Goal: Task Accomplishment & Management: Manage account settings

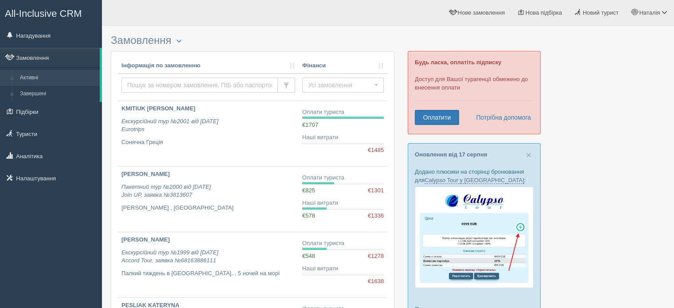
click at [158, 79] on input "text" at bounding box center [199, 85] width 156 height 15
paste input "175273"
type input "175273"
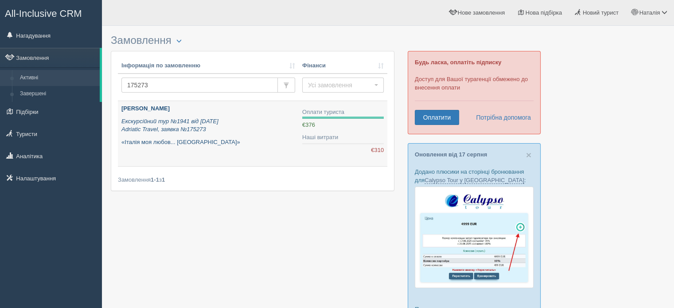
click at [152, 110] on b "[PERSON_NAME]" at bounding box center [145, 108] width 48 height 7
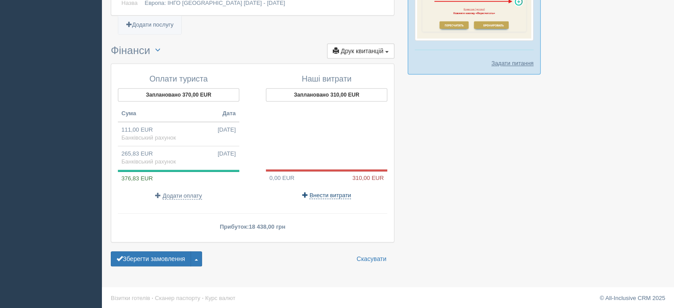
click at [327, 192] on span "Внести витрати" at bounding box center [330, 195] width 42 height 7
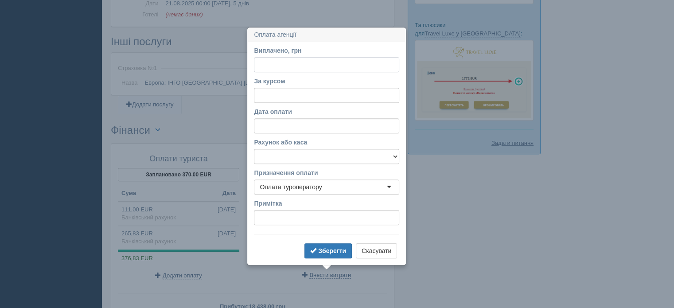
scroll to position [516, 0]
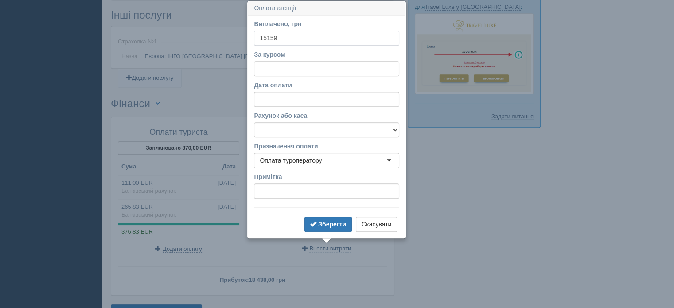
type input "15159"
click at [259, 71] on input "За курсом" at bounding box center [326, 68] width 145 height 15
type input "48.9"
click at [278, 134] on select "Банківський рахунок Готівкова каса" at bounding box center [326, 129] width 145 height 15
select select "1193"
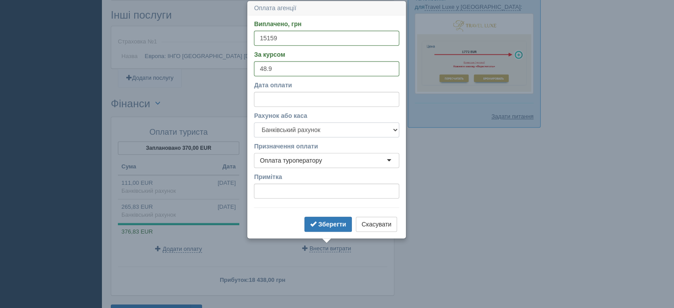
click at [254, 122] on select "Банківський рахунок Готівкова каса" at bounding box center [326, 129] width 145 height 15
click at [331, 218] on button "Зберегти" at bounding box center [328, 224] width 47 height 15
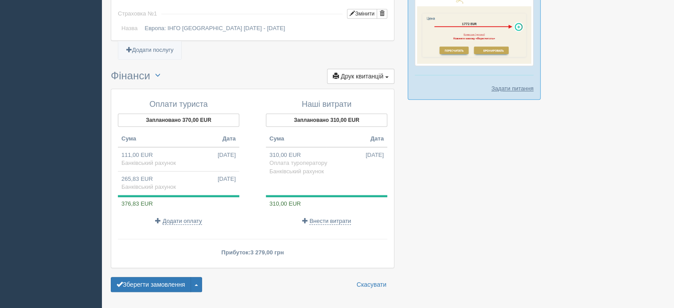
scroll to position [569, 0]
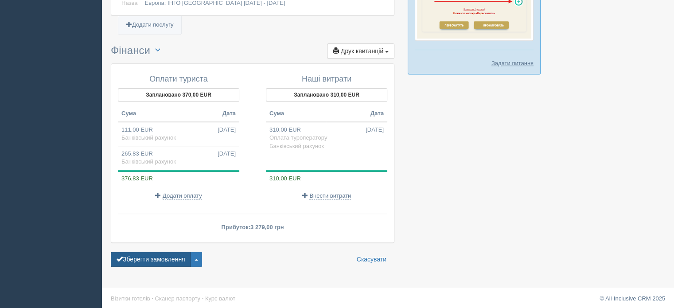
click at [142, 255] on button "Зберегти замовлення" at bounding box center [151, 259] width 80 height 15
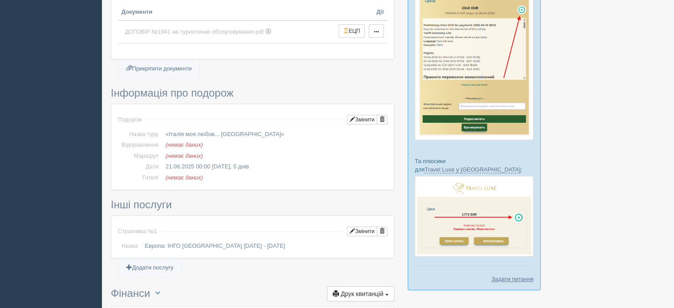
scroll to position [355, 0]
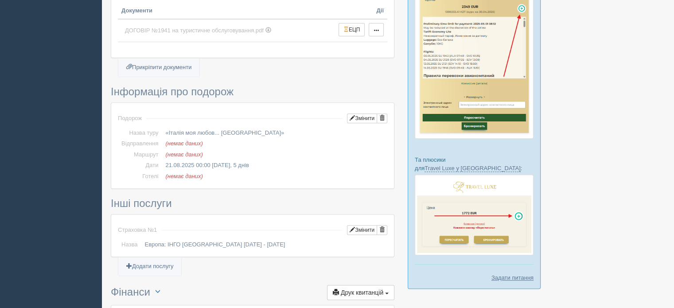
click at [17, 205] on div "All-Inclusive CRM Нагадування Замовлення Активні Завершені" at bounding box center [337, 98] width 674 height 906
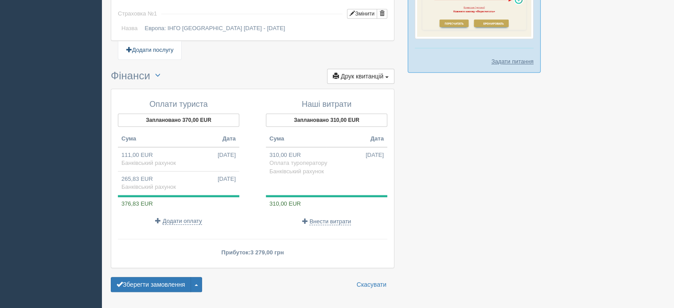
scroll to position [576, 0]
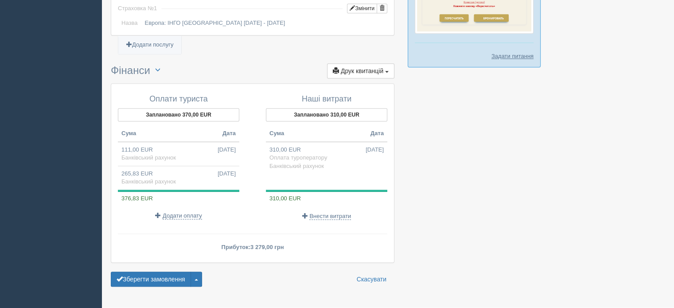
click at [185, 147] on td "111,00 EUR 23.07.2025 Банківський рахунок" at bounding box center [178, 154] width 121 height 24
type input "5439.00"
type input "49.00"
select select "1193"
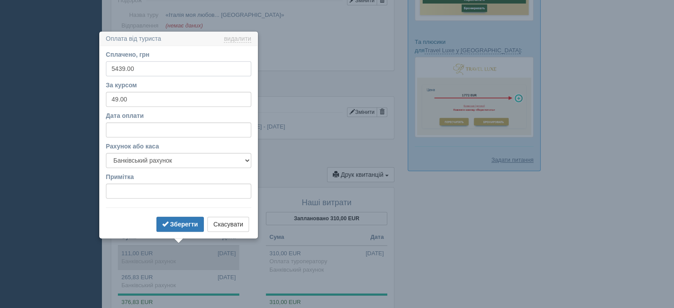
scroll to position [504, 0]
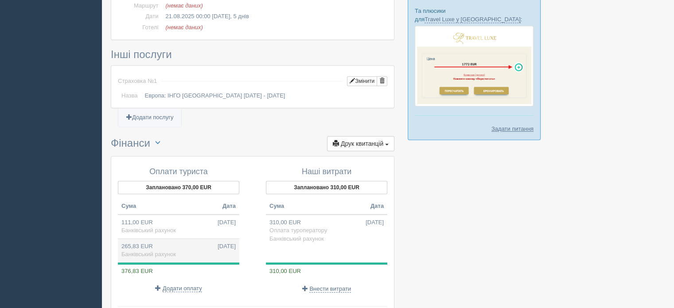
click at [172, 243] on td "265,83 EUR 08.08.2025 Банківський рахунок" at bounding box center [178, 250] width 121 height 24
type input "12999.00"
type input "48.90"
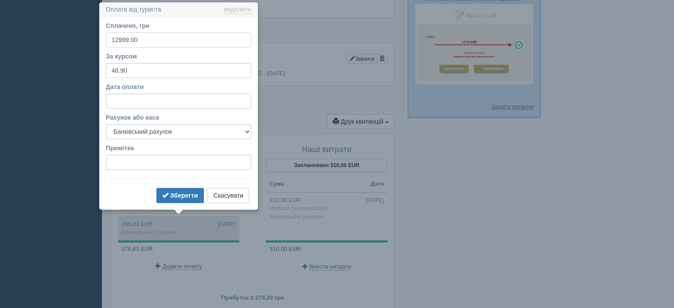
scroll to position [527, 0]
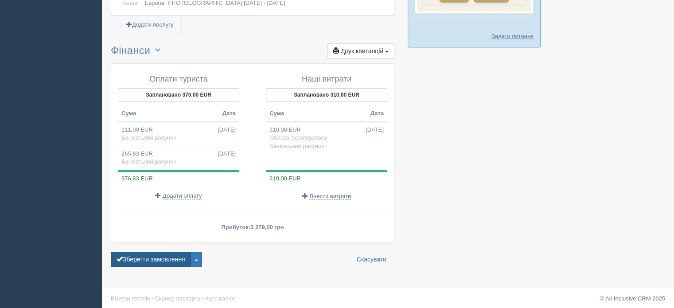
click at [168, 255] on button "Зберегти замовлення" at bounding box center [151, 259] width 80 height 15
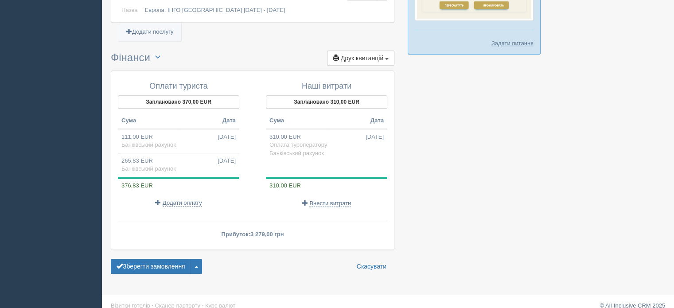
scroll to position [596, 0]
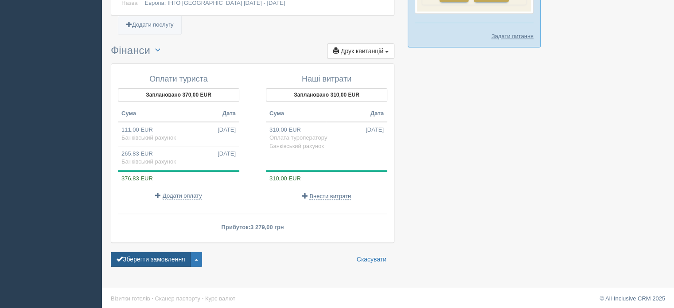
click at [158, 256] on button "Зберегти замовлення" at bounding box center [151, 259] width 80 height 15
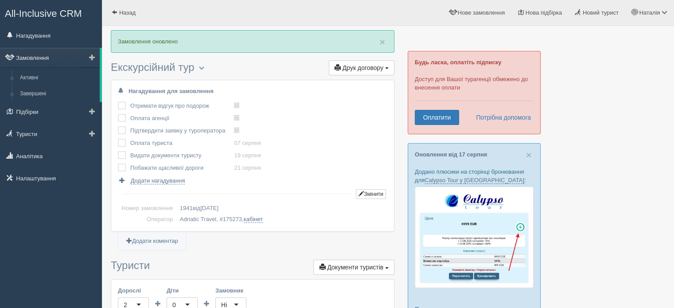
click at [29, 57] on link "Замовлення" at bounding box center [50, 58] width 100 height 20
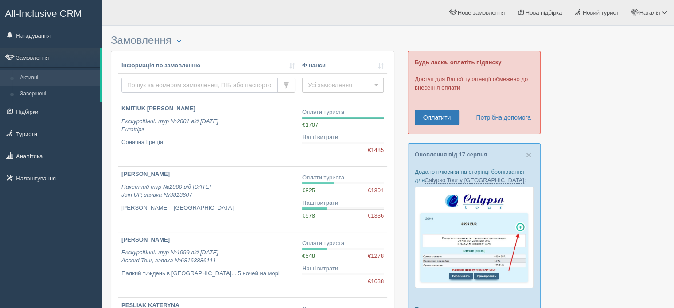
click at [145, 82] on input "text" at bounding box center [199, 85] width 156 height 15
paste input "174457"
type input "174457"
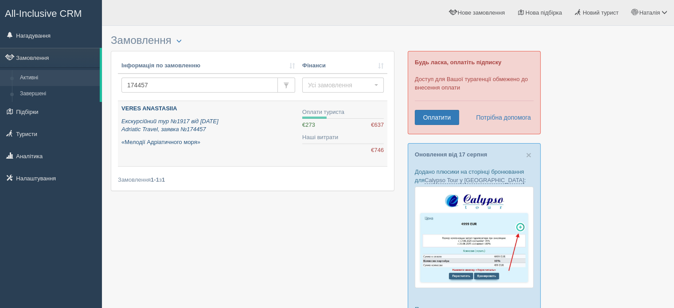
click at [154, 105] on b "VERES ANASTASIIA" at bounding box center [149, 108] width 56 height 7
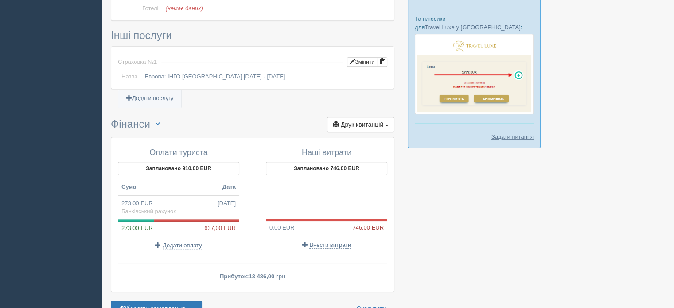
scroll to position [545, 0]
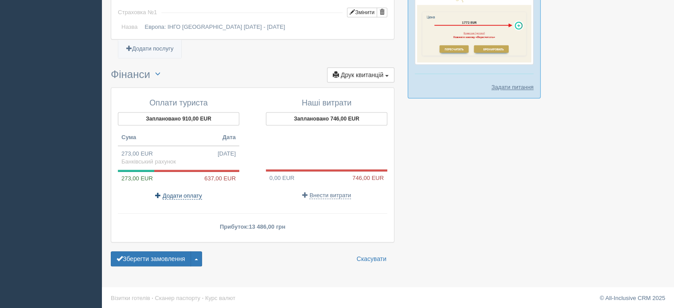
click at [184, 194] on span "Додати оплату" at bounding box center [182, 195] width 39 height 7
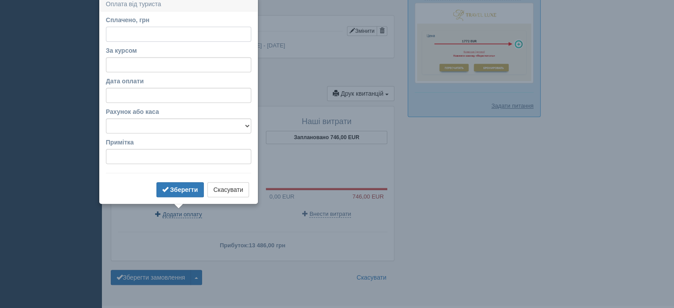
scroll to position [523, 0]
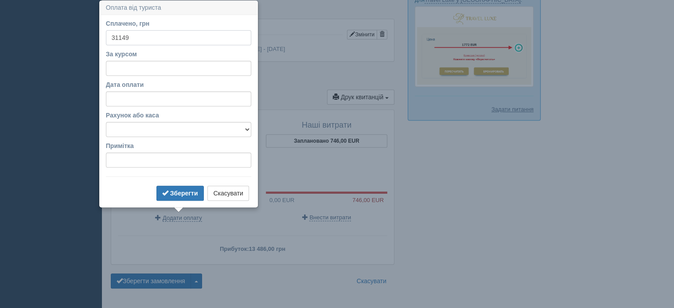
type input "31149"
click at [113, 65] on input "За курсом" at bounding box center [178, 68] width 145 height 15
type input "48.9"
click at [121, 130] on select "Банківський рахунок Готівкова каса" at bounding box center [178, 129] width 145 height 15
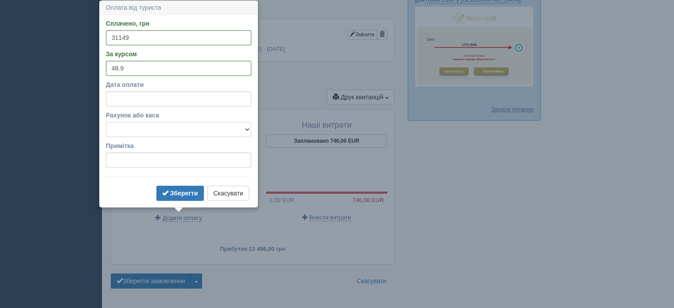
select select "1193"
click at [106, 122] on select "Банківський рахунок Готівкова каса" at bounding box center [178, 129] width 145 height 15
click at [178, 192] on b "Зберегти" at bounding box center [184, 193] width 28 height 7
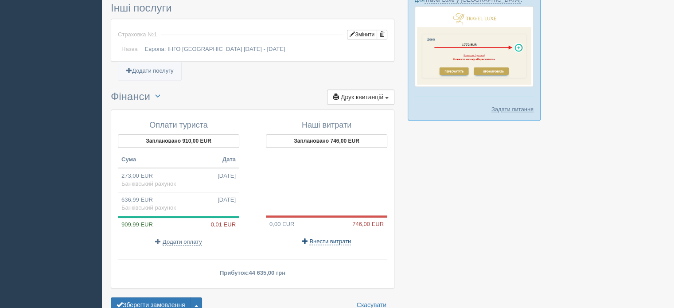
click at [327, 242] on span "Внести витрати" at bounding box center [330, 241] width 42 height 7
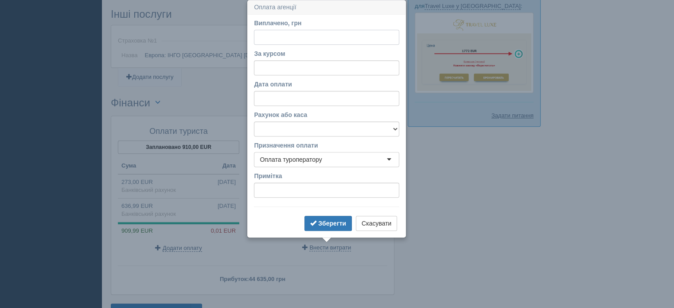
scroll to position [516, 0]
type input "39805"
click at [265, 71] on input "За курсом" at bounding box center [326, 68] width 145 height 15
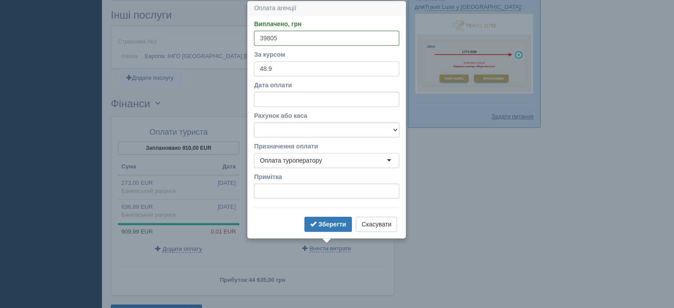
type input "48.9"
click at [284, 130] on select "Банківський рахунок Готівкова каса" at bounding box center [326, 129] width 145 height 15
select select "1193"
click at [254, 122] on select "Банківський рахунок Готівкова каса" at bounding box center [326, 129] width 145 height 15
click at [332, 225] on b "Зберегти" at bounding box center [332, 224] width 28 height 7
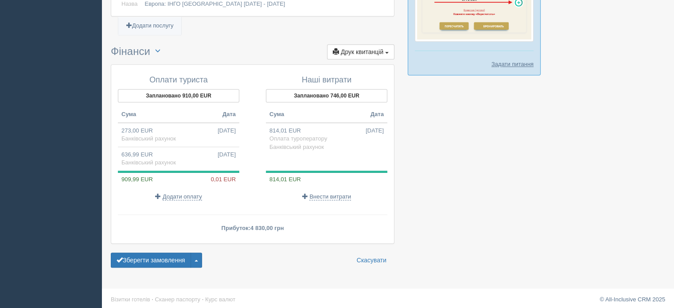
scroll to position [569, 0]
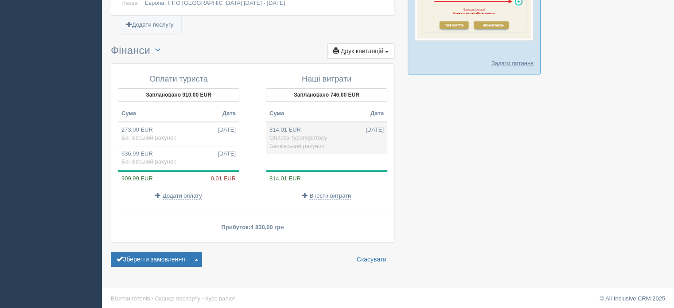
click at [323, 134] on span "Оплата туроператору" at bounding box center [298, 137] width 58 height 7
type input "39805.00"
type input "48.90"
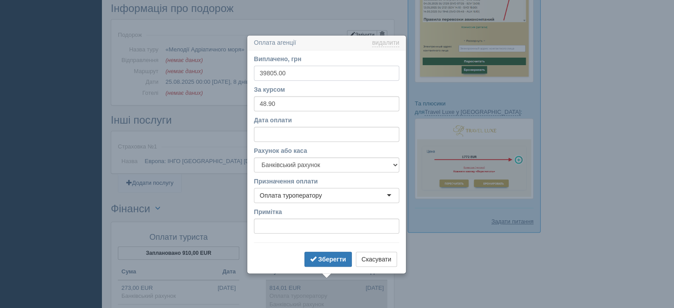
scroll to position [446, 0]
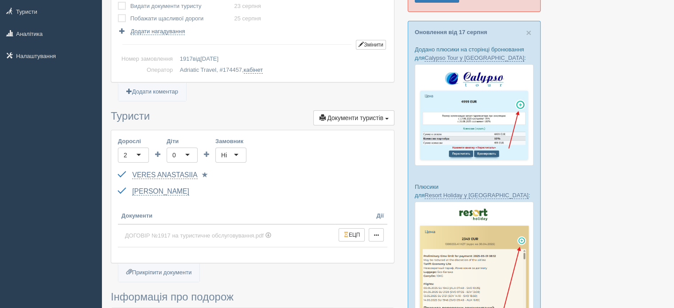
scroll to position [91, 0]
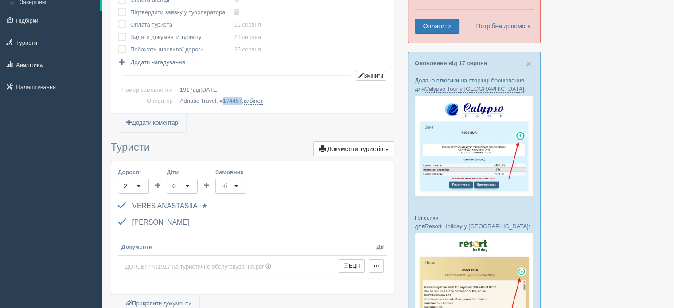
click at [234, 101] on span "174457" at bounding box center [232, 101] width 19 height 7
copy span "174457"
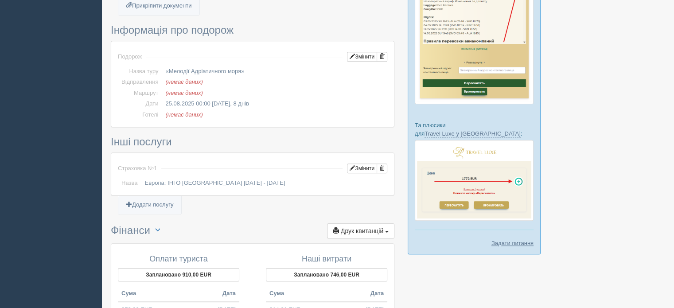
scroll to position [569, 0]
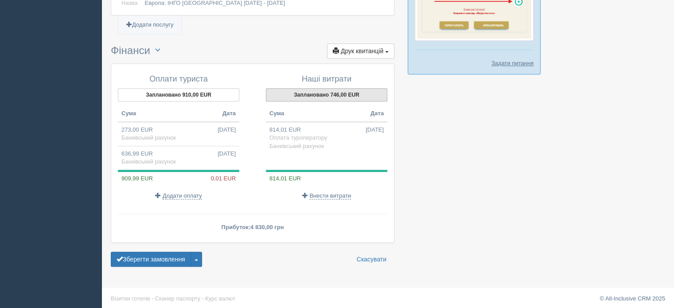
click at [339, 93] on button "Заплановано 746,00 EUR" at bounding box center [326, 94] width 121 height 13
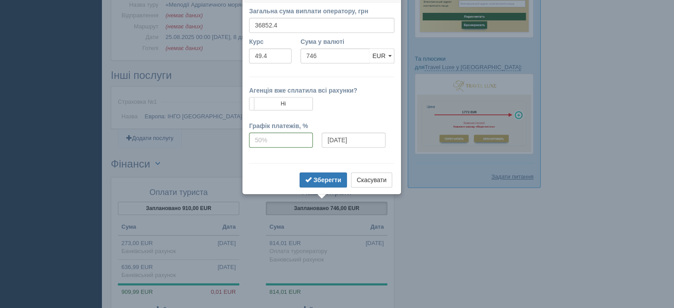
scroll to position [443, 0]
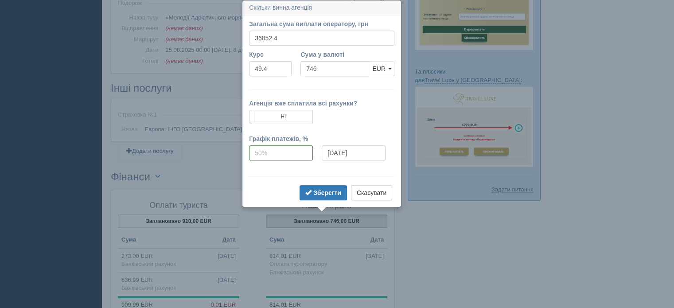
drag, startPoint x: 284, startPoint y: 37, endPoint x: 210, endPoint y: 51, distance: 75.3
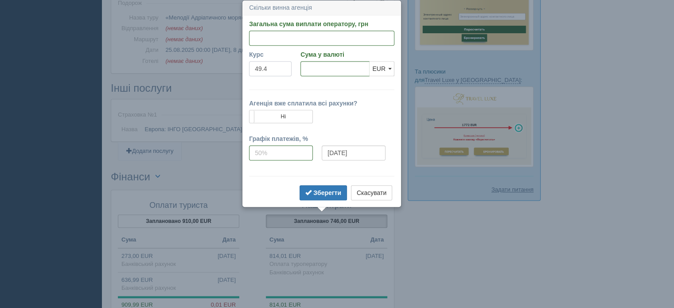
drag, startPoint x: 282, startPoint y: 72, endPoint x: 230, endPoint y: 73, distance: 51.9
click at [332, 66] on input "Сума у валюті" at bounding box center [335, 68] width 69 height 15
type input "814"
click at [262, 70] on input "Курс" at bounding box center [270, 68] width 43 height 15
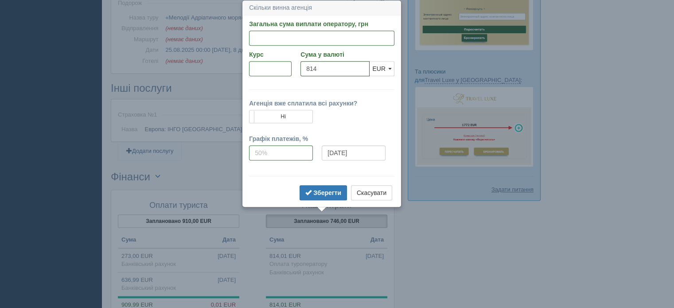
drag, startPoint x: 356, startPoint y: 62, endPoint x: 223, endPoint y: 70, distance: 133.6
click at [267, 68] on input "Курс" at bounding box center [270, 68] width 43 height 15
type input "48.9"
click at [309, 68] on input "Сума у валюті" at bounding box center [335, 68] width 69 height 15
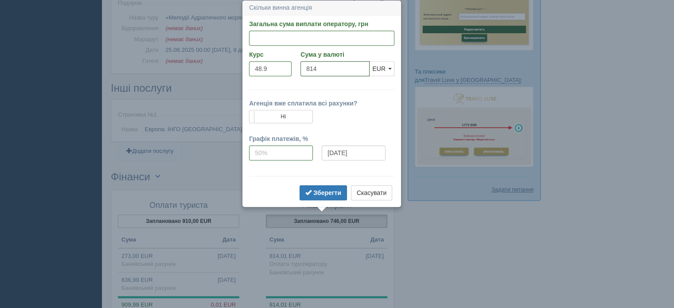
type input "814"
type input "39804.60"
click at [310, 84] on form "Загальна сума виплати оператору, грн 39804.60 Вказати суму у валюті Курс 48.9 С…" at bounding box center [321, 111] width 145 height 183
click at [325, 196] on button "Зберегти" at bounding box center [323, 192] width 47 height 15
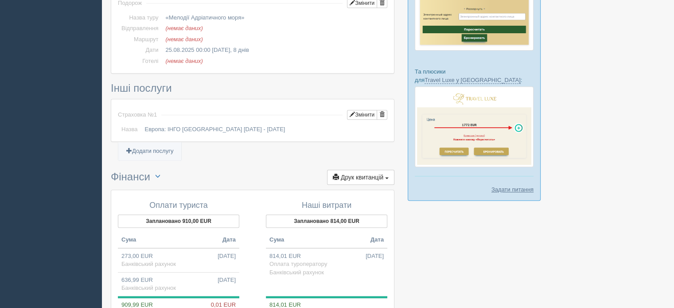
scroll to position [569, 0]
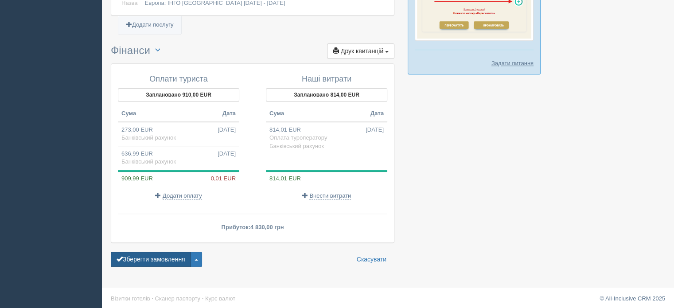
click at [154, 253] on button "Зберегти замовлення" at bounding box center [151, 259] width 80 height 15
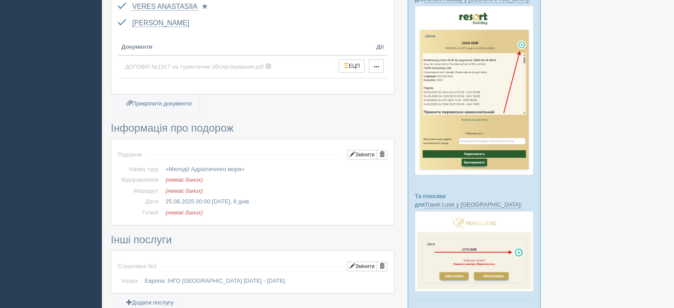
scroll to position [310, 0]
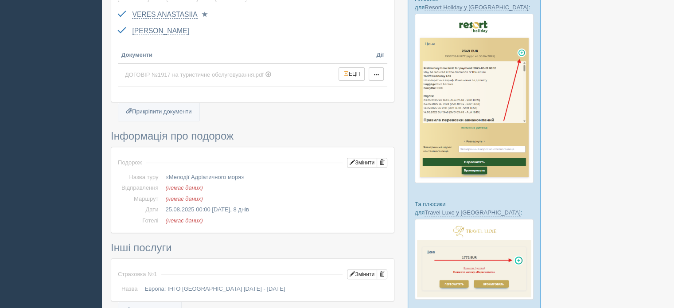
click at [0, 206] on div "All-Inclusive CRM Нагадування Замовлення Активні Завершені" at bounding box center [337, 143] width 674 height 906
drag, startPoint x: 164, startPoint y: 177, endPoint x: 261, endPoint y: 176, distance: 96.2
click at [261, 176] on td "«Мелодії Адріатичного моря»" at bounding box center [275, 177] width 226 height 11
copy td "«Мелодії Адріатичного моря»"
click at [9, 240] on div "All-Inclusive CRM Нагадування Замовлення Активні Завершені" at bounding box center [337, 143] width 674 height 906
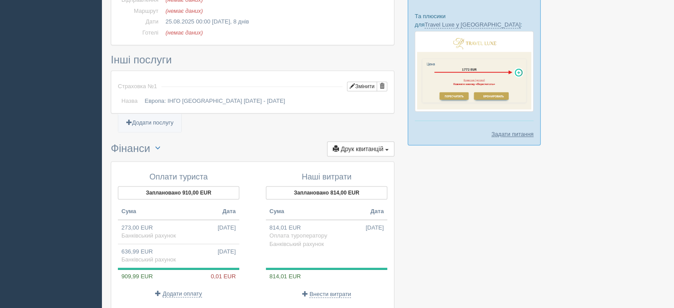
scroll to position [532, 0]
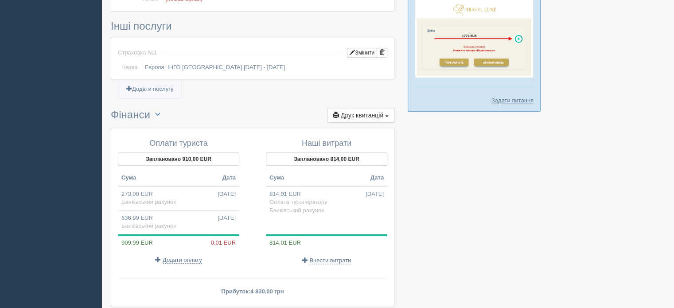
click at [143, 193] on td "273,00 EUR 14.07.2025 Банківський рахунок" at bounding box center [178, 198] width 121 height 24
type input "13486.00"
type input "49.40"
select select "1193"
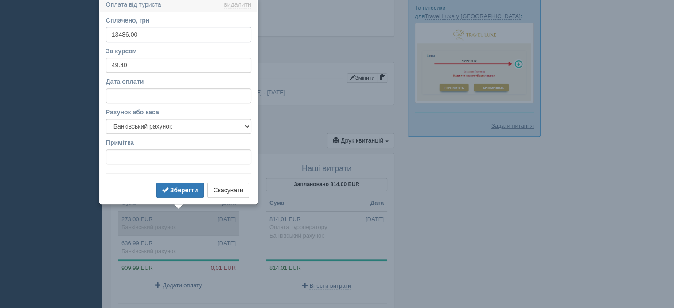
scroll to position [504, 0]
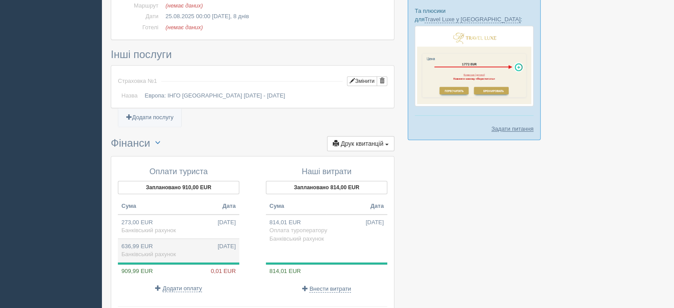
click at [167, 251] on span "Банківський рахунок" at bounding box center [148, 254] width 55 height 7
type input "31149.00"
type input "48.90"
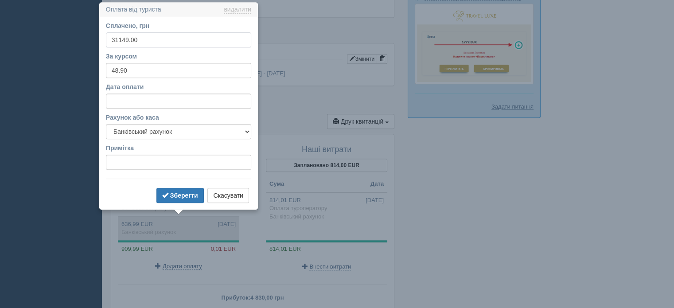
scroll to position [527, 0]
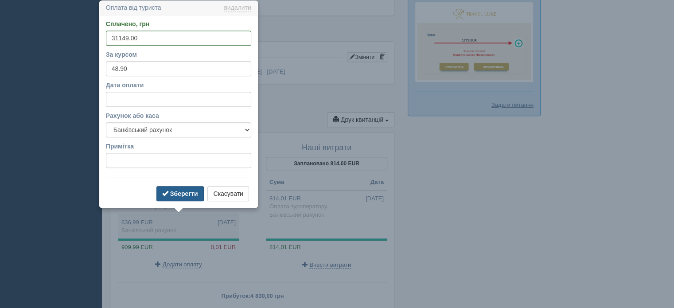
click at [180, 194] on b "Зберегти" at bounding box center [184, 193] width 28 height 7
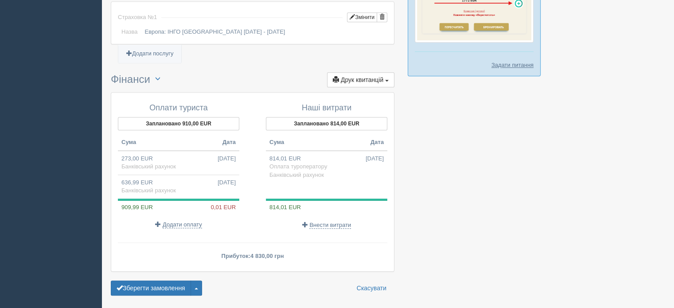
scroll to position [596, 0]
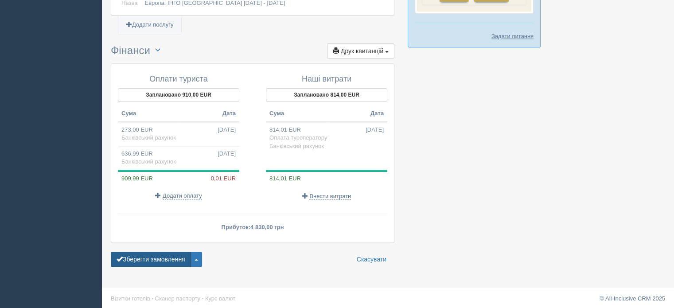
click at [180, 257] on button "Зберегти замовлення" at bounding box center [151, 259] width 80 height 15
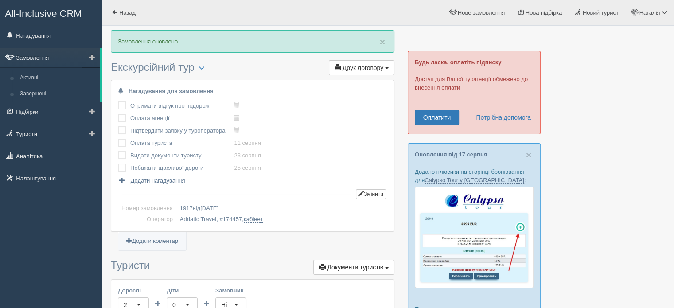
click at [28, 55] on link "Замовлення" at bounding box center [50, 58] width 100 height 20
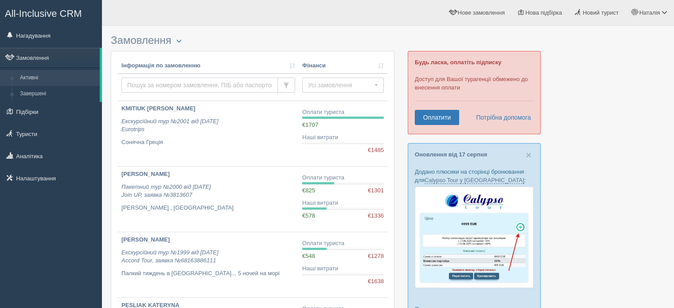
click at [145, 86] on input "text" at bounding box center [199, 85] width 156 height 15
paste input "165657"
type input "165657"
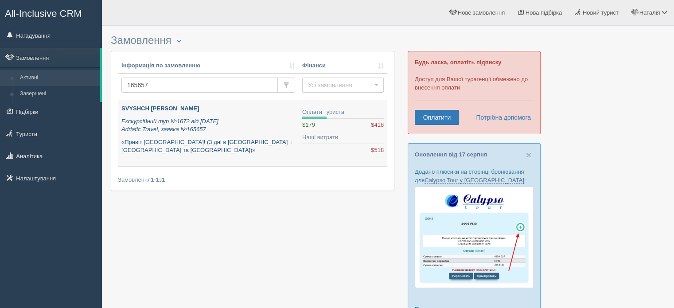
click at [151, 108] on b "SVYSHCH [PERSON_NAME]" at bounding box center [160, 108] width 78 height 7
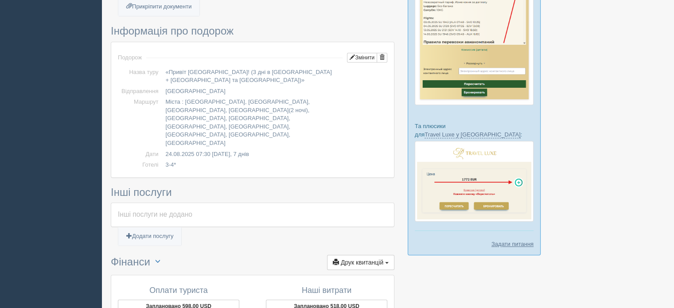
scroll to position [535, 0]
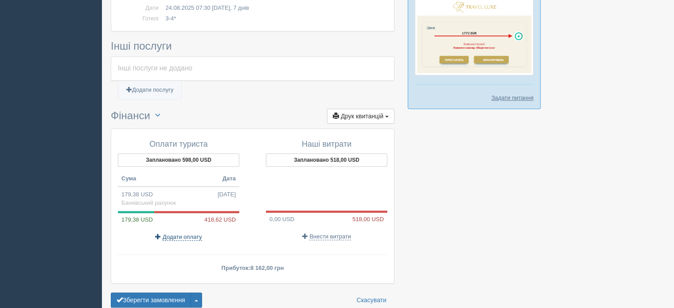
click at [183, 234] on span "Додати оплату" at bounding box center [182, 237] width 39 height 7
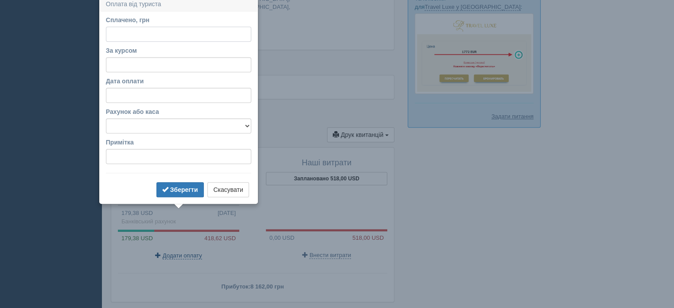
scroll to position [512, 0]
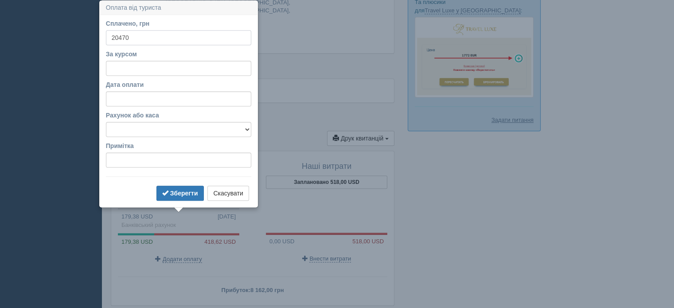
type input "20470"
click at [121, 72] on input "За курсом" at bounding box center [178, 68] width 145 height 15
type input "48.9"
click at [145, 128] on select "Банківський рахунок Готівкова каса" at bounding box center [178, 129] width 145 height 15
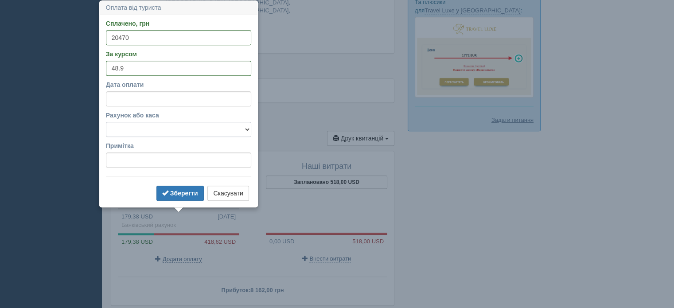
select select "1193"
click at [106, 122] on select "Банківський рахунок Готівкова каса" at bounding box center [178, 129] width 145 height 15
click at [195, 195] on b "Зберегти" at bounding box center [184, 193] width 28 height 7
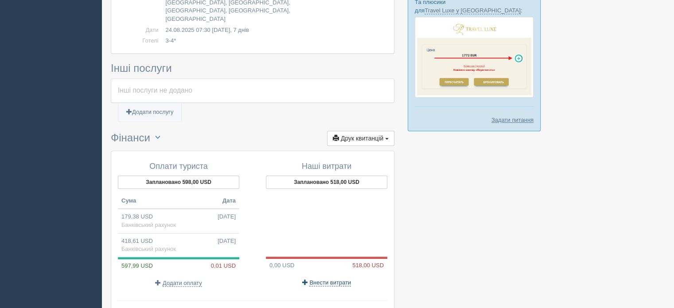
click at [340, 279] on span "Внести витрати" at bounding box center [330, 282] width 42 height 7
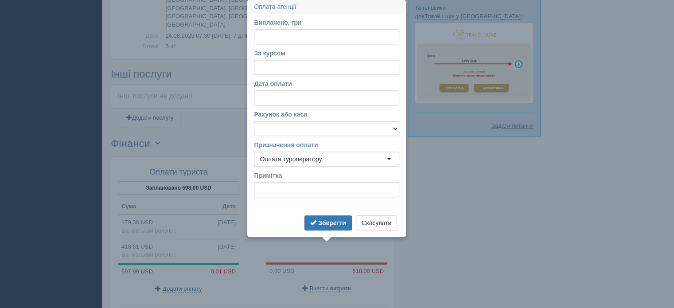
scroll to position [505, 0]
type input "24841"
click at [259, 65] on input "За курсом" at bounding box center [326, 68] width 145 height 15
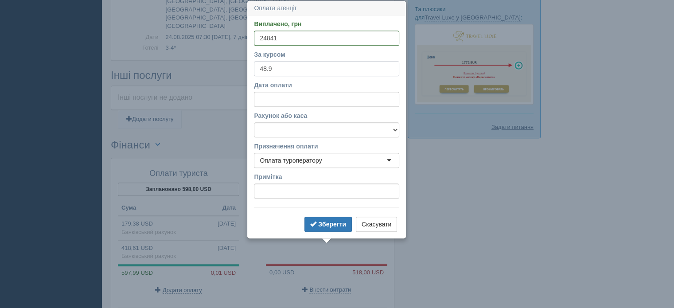
type input "48.9"
click at [282, 125] on select "Банківський рахунок Готівкова каса" at bounding box center [326, 129] width 145 height 15
select select "1193"
click at [254, 122] on select "Банківський рахунок Готівкова каса" at bounding box center [326, 129] width 145 height 15
click at [324, 221] on b "Зберегти" at bounding box center [332, 224] width 28 height 7
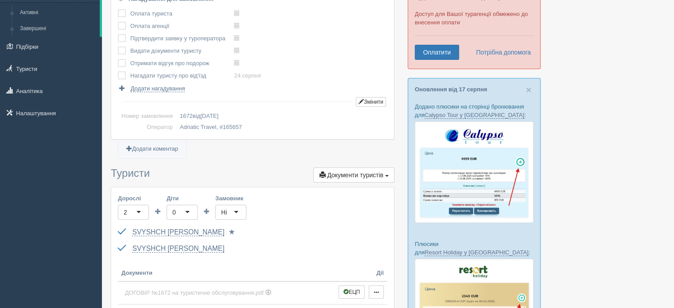
scroll to position [62, 0]
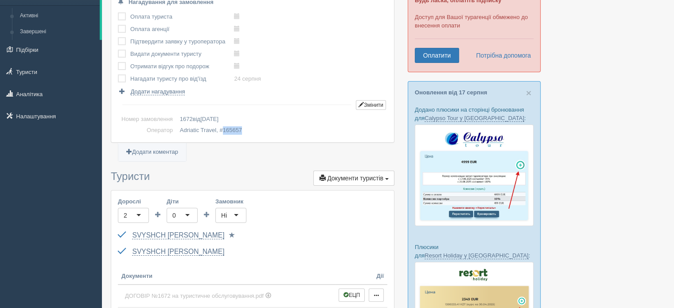
click at [230, 129] on span "165657" at bounding box center [232, 130] width 19 height 7
copy span "165657"
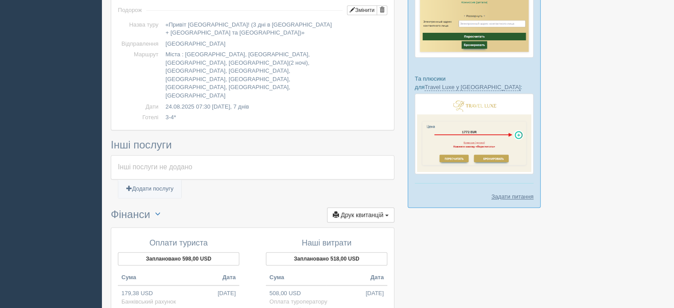
scroll to position [558, 0]
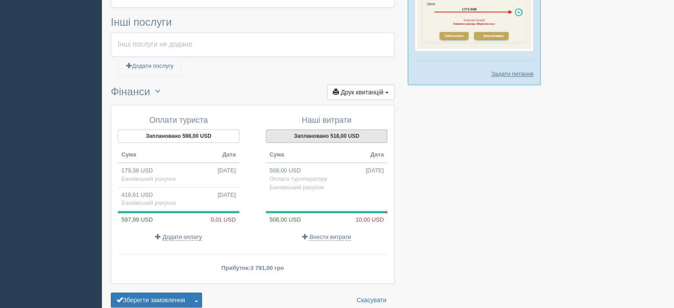
click at [307, 129] on button "Заплановано 518,00 USD" at bounding box center [326, 135] width 121 height 13
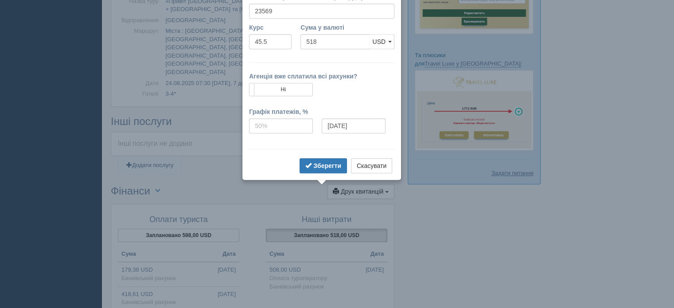
scroll to position [432, 0]
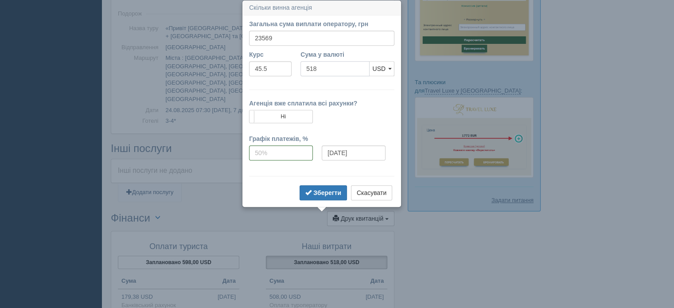
click at [312, 66] on input "518" at bounding box center [335, 68] width 69 height 15
type input "508"
type input "46.40"
click at [323, 85] on form "Загальна сума виплати оператору, грн 23569 Вказати суму у валюті Курс 46.40 Сум…" at bounding box center [321, 111] width 145 height 183
drag, startPoint x: 336, startPoint y: 194, endPoint x: 367, endPoint y: 135, distance: 67.2
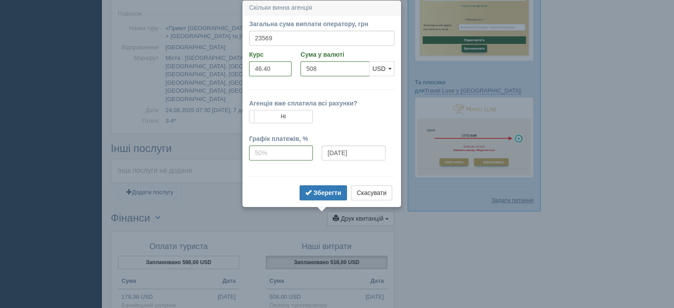
click at [360, 155] on form "Загальна сума виплати оператору, грн 23569 Вказати суму у валюті Курс 46.40 Сум…" at bounding box center [321, 111] width 145 height 183
drag, startPoint x: 281, startPoint y: 35, endPoint x: 214, endPoint y: 37, distance: 67.4
drag, startPoint x: 328, startPoint y: 74, endPoint x: 286, endPoint y: 74, distance: 41.7
click at [286, 74] on div "Курс 46.40 Сума у валюті USD EUR USD USD EUR" at bounding box center [322, 65] width 154 height 31
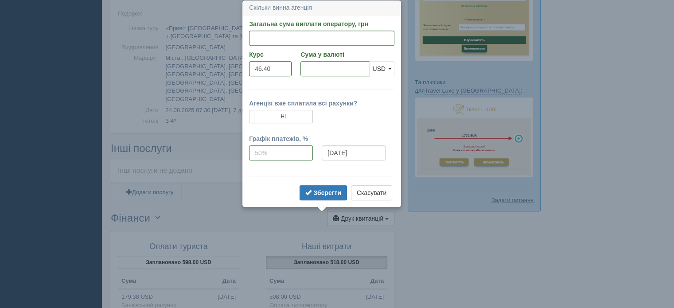
drag, startPoint x: 273, startPoint y: 67, endPoint x: 223, endPoint y: 74, distance: 50.1
type input "48.9"
click at [318, 67] on input "Сума у валюті" at bounding box center [335, 68] width 69 height 15
type input "508"
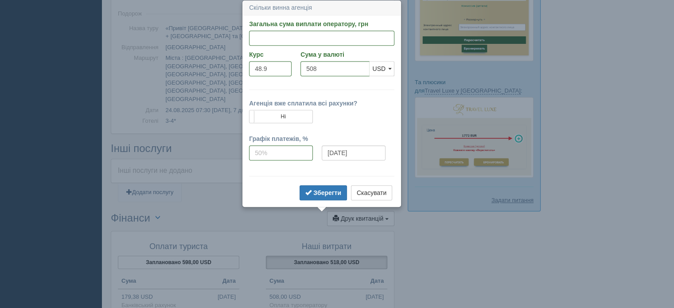
type input "24841.20"
click at [320, 81] on form "Загальна сума виплати оператору, грн 24841.20 Вказати суму у валюті Курс 48.9 С…" at bounding box center [321, 111] width 145 height 183
click at [333, 195] on b "Зберегти" at bounding box center [327, 192] width 28 height 7
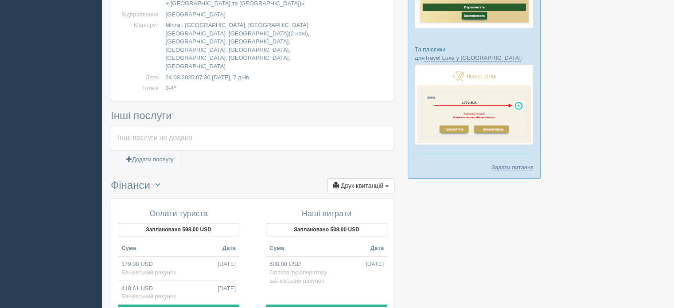
scroll to position [558, 0]
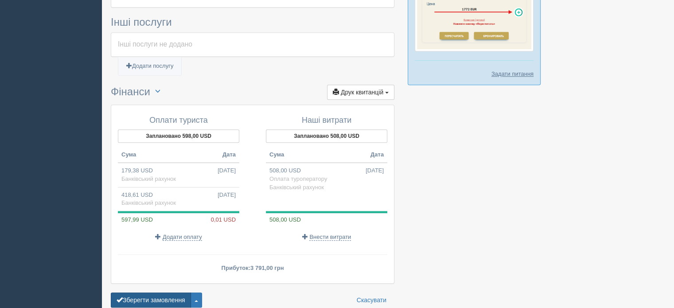
click at [147, 293] on button "Зберегти замовлення" at bounding box center [151, 300] width 80 height 15
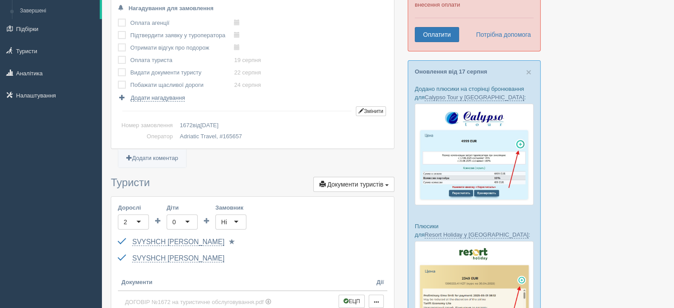
scroll to position [133, 0]
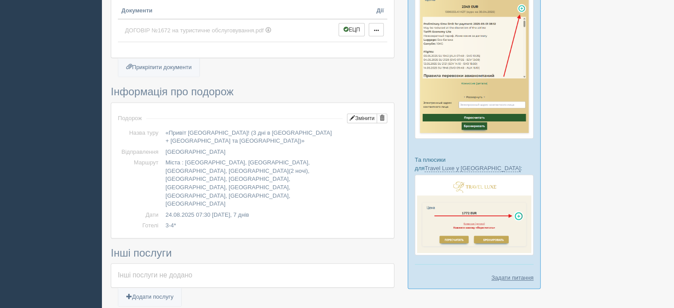
scroll to position [586, 0]
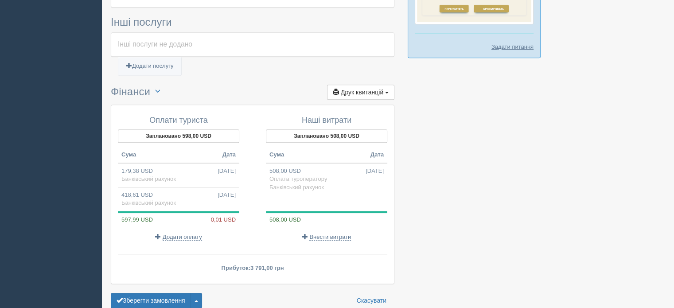
click at [179, 163] on td "179,38 USD 24.03.2025 Банківський рахунок" at bounding box center [178, 175] width 121 height 24
type input "8162.00"
type input "45.50"
select select "1193"
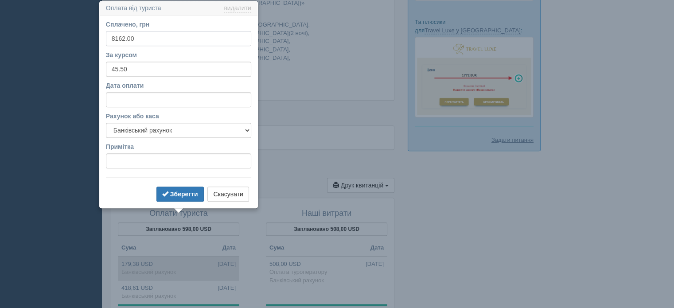
scroll to position [493, 0]
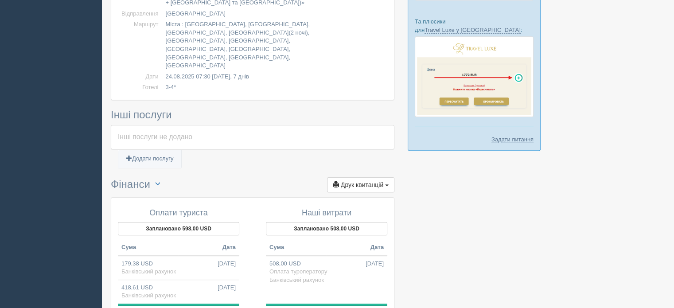
drag, startPoint x: 10, startPoint y: 194, endPoint x: 25, endPoint y: 203, distance: 18.3
click at [195, 280] on td "418,61 USD 19.08.2025 Банківський рахунок" at bounding box center [178, 292] width 121 height 24
type input "20470.00"
type input "48.90"
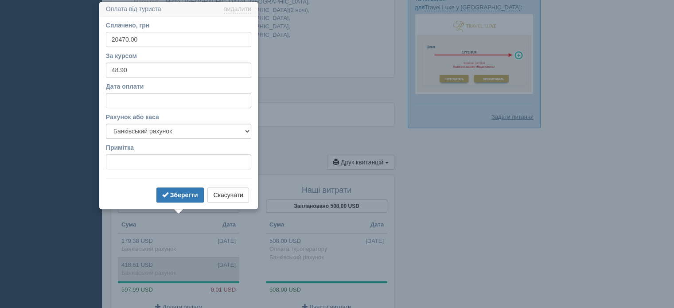
scroll to position [517, 0]
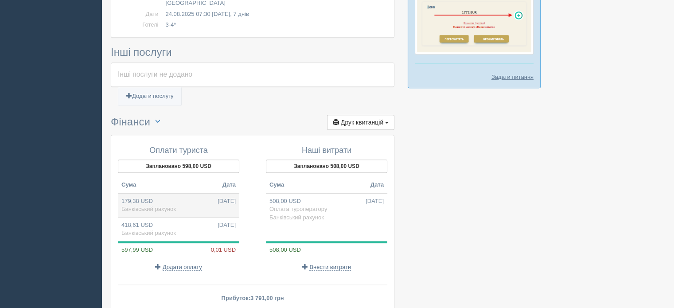
scroll to position [586, 0]
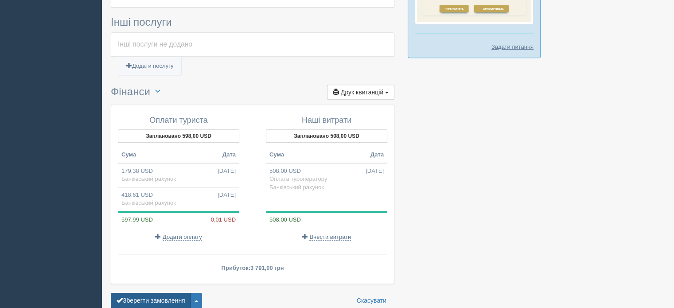
click at [124, 293] on button "Зберегти замовлення" at bounding box center [151, 300] width 80 height 15
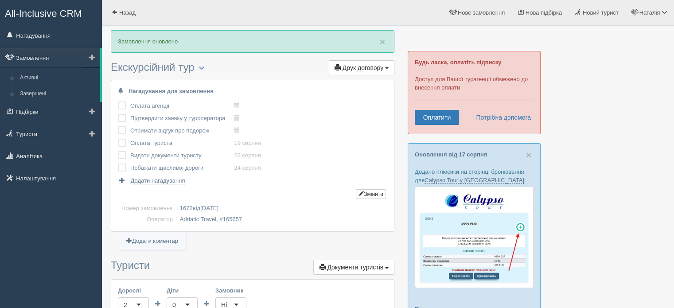
click at [31, 55] on link "Замовлення" at bounding box center [50, 58] width 100 height 20
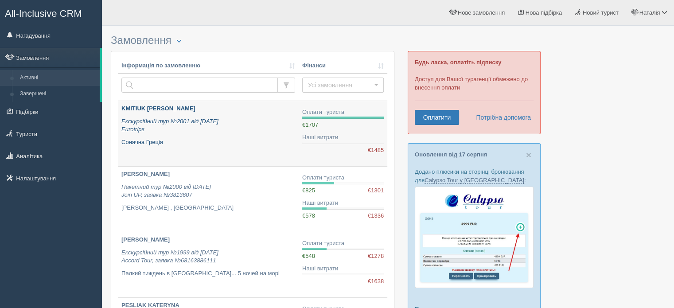
click at [159, 108] on b "KMITIUK [PERSON_NAME]" at bounding box center [158, 108] width 74 height 7
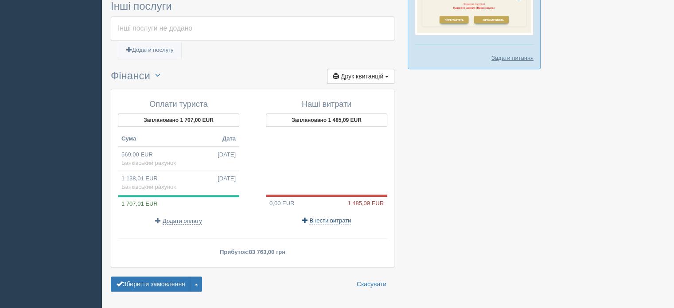
click at [337, 217] on span "Внести витрати" at bounding box center [330, 220] width 42 height 7
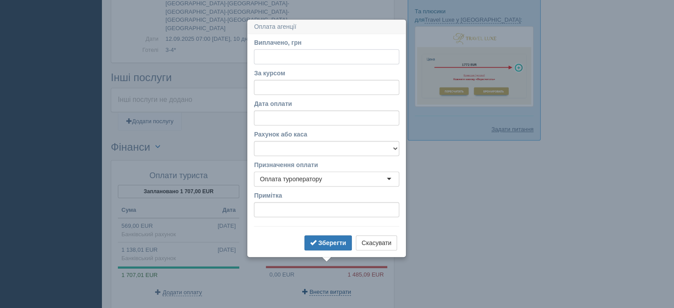
scroll to position [522, 0]
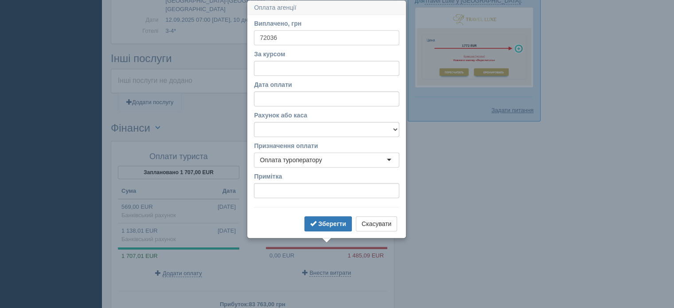
type input "72036"
click at [271, 66] on input "За курсом" at bounding box center [326, 68] width 145 height 15
type input "49.07"
click at [278, 127] on select "Банківський рахунок Готівкова каса" at bounding box center [326, 129] width 145 height 15
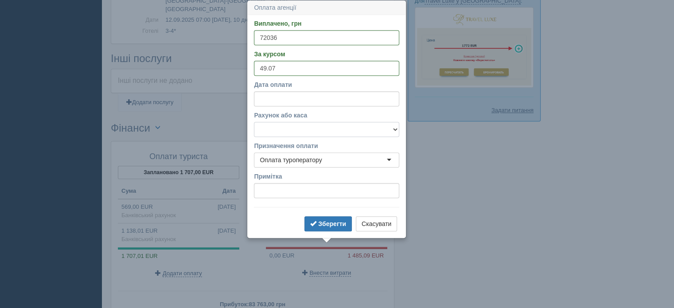
select select "1193"
click at [254, 122] on select "Банківський рахунок Готівкова каса" at bounding box center [326, 129] width 145 height 15
click at [331, 223] on b "Зберегти" at bounding box center [332, 223] width 28 height 7
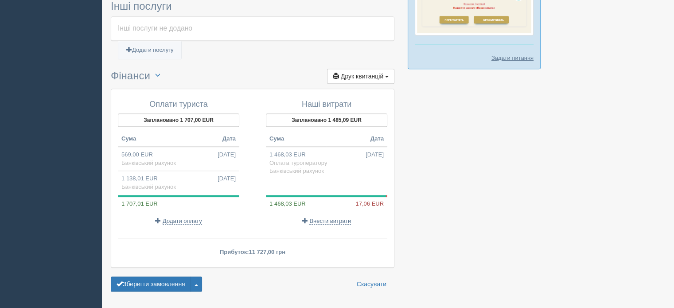
scroll to position [575, 0]
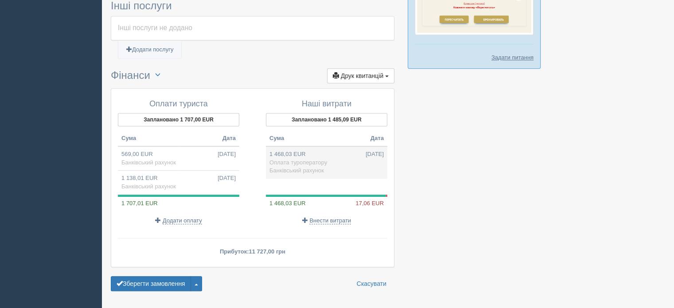
click at [322, 146] on td "1 468,03 EUR 19.08.2025 Оплата туроператору Банківський рахунок" at bounding box center [326, 162] width 121 height 32
type input "72036.00"
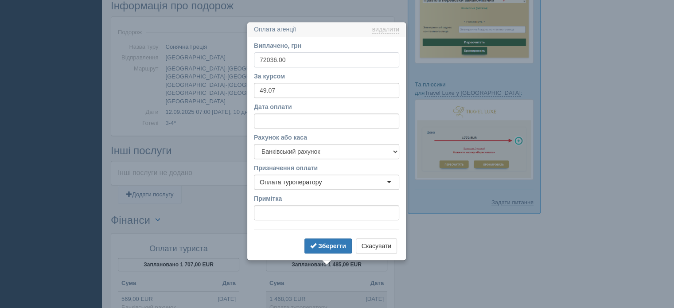
scroll to position [452, 0]
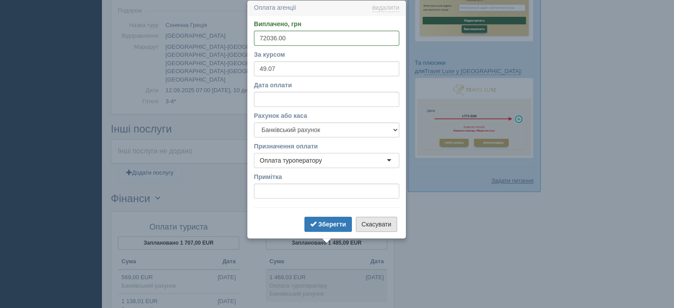
click at [386, 228] on button "Скасувати" at bounding box center [376, 224] width 41 height 15
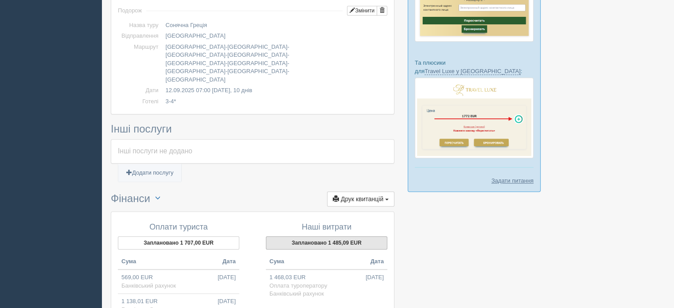
click at [342, 236] on button "Заплановано 1 485,09 EUR" at bounding box center [326, 242] width 121 height 13
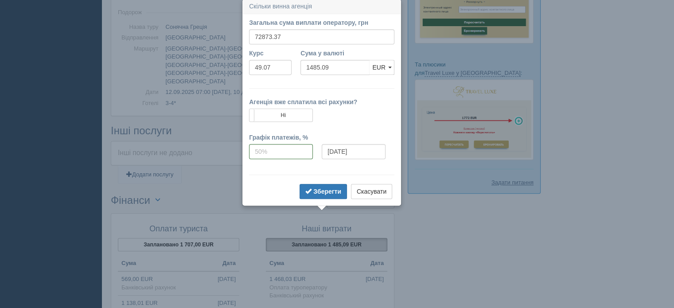
scroll to position [449, 0]
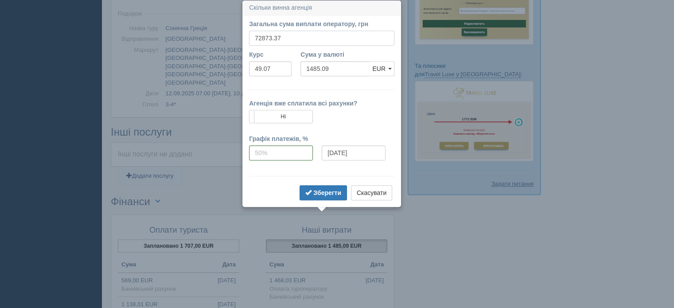
drag, startPoint x: 285, startPoint y: 32, endPoint x: 197, endPoint y: 34, distance: 87.8
drag, startPoint x: 341, startPoint y: 68, endPoint x: 312, endPoint y: 70, distance: 28.8
click at [312, 70] on input "Сума у валюті" at bounding box center [335, 68] width 69 height 15
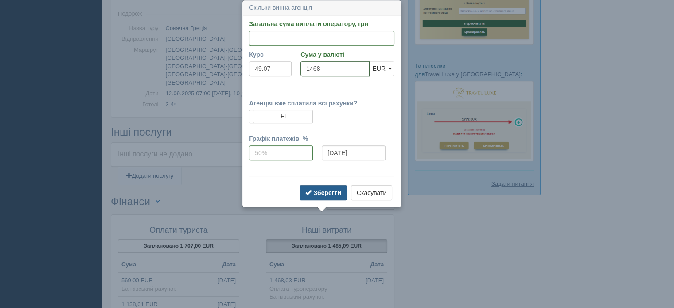
type input "1468"
type input "72034.76"
click at [320, 196] on button "Зберегти" at bounding box center [323, 192] width 47 height 15
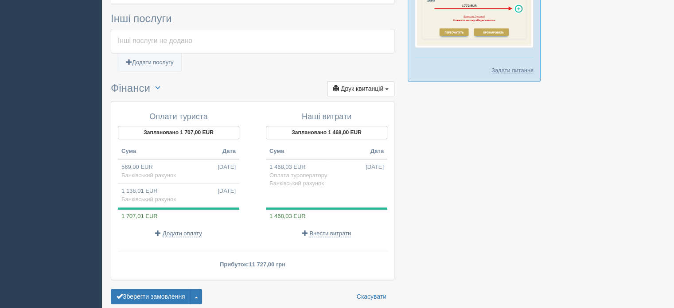
scroll to position [575, 0]
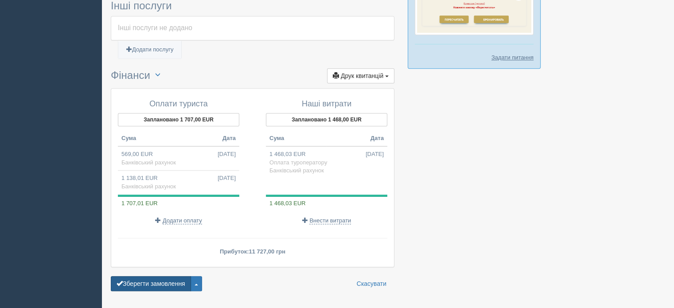
click at [164, 276] on button "Зберегти замовлення" at bounding box center [151, 283] width 80 height 15
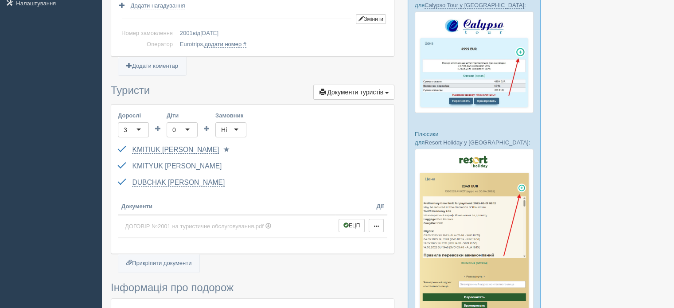
scroll to position [177, 0]
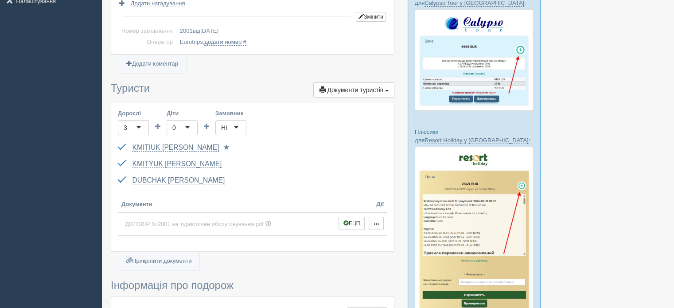
click at [11, 228] on div "All-Inclusive CRM Нагадування Замовлення Активні Завершені" at bounding box center [337, 291] width 674 height 936
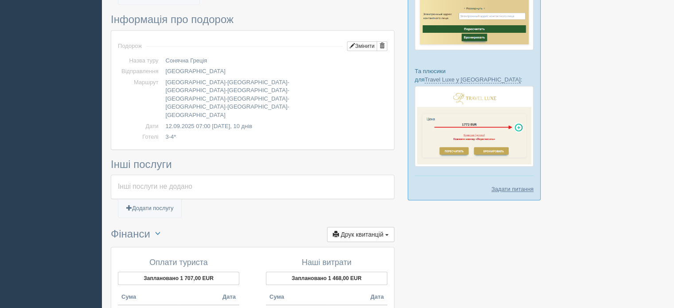
click at [4, 191] on div "All-Inclusive CRM Нагадування Замовлення Активні Завершені" at bounding box center [337, 25] width 674 height 936
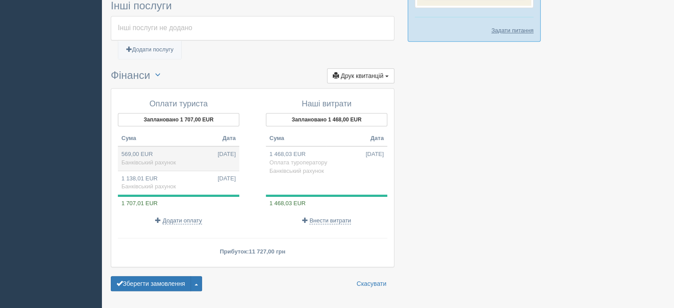
click at [191, 146] on td "569,00 EUR [DATE] Банківський рахунок" at bounding box center [178, 158] width 121 height 24
type input "27921.00"
type input "49.07"
select select "1193"
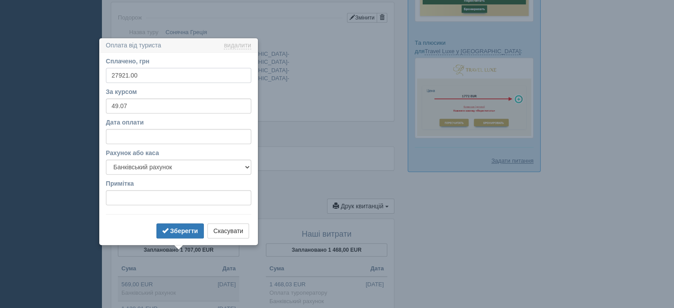
scroll to position [509, 0]
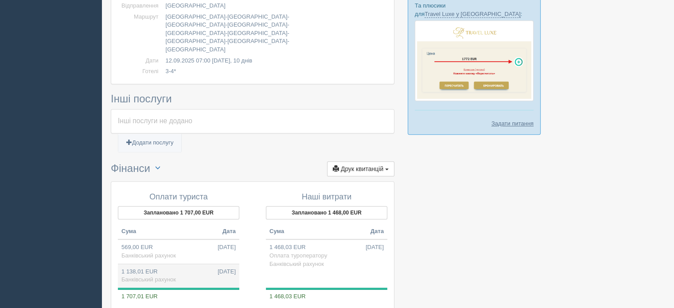
click at [184, 264] on td "1 138,01 EUR [DATE] Банківський рахунок" at bounding box center [178, 276] width 121 height 24
type input "55842.00"
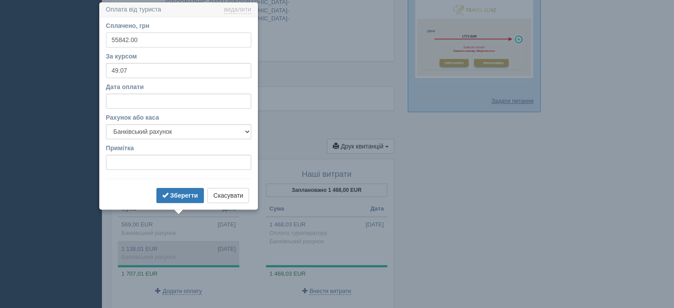
scroll to position [533, 0]
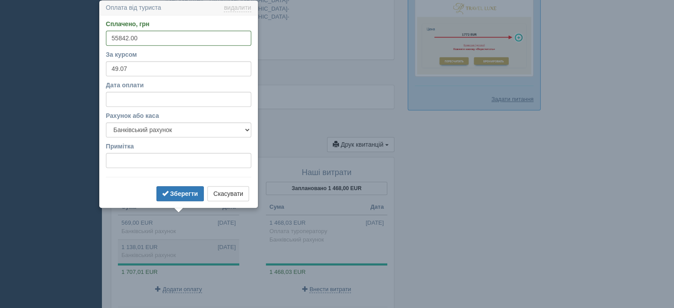
drag, startPoint x: 2, startPoint y: 197, endPoint x: 16, endPoint y: 200, distance: 14.1
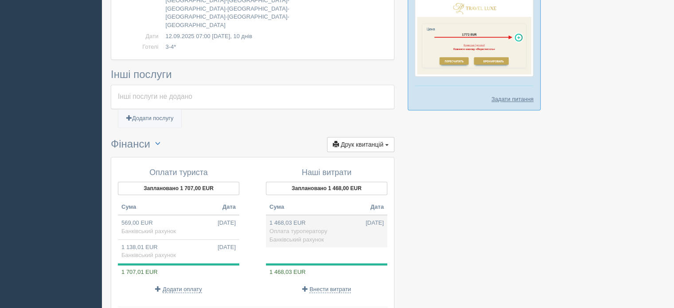
click at [320, 228] on span "Оплата туроператору" at bounding box center [298, 231] width 58 height 7
type input "72036.00"
type input "49.07"
select select "1193"
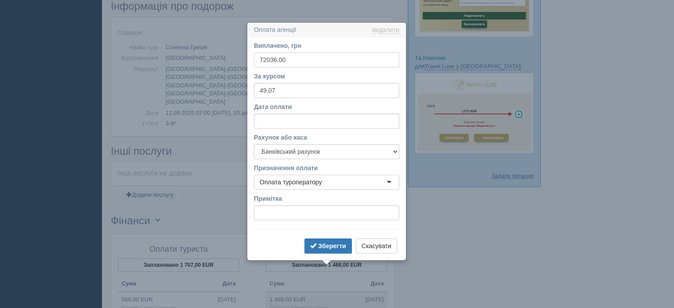
scroll to position [479, 0]
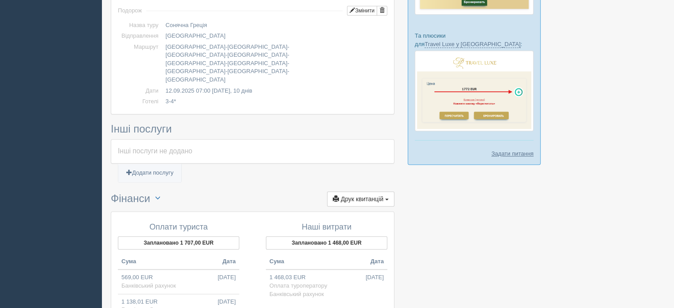
scroll to position [602, 0]
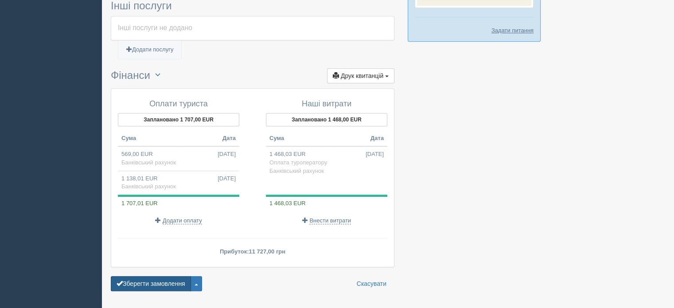
click at [142, 276] on button "Зберегти замовлення" at bounding box center [151, 283] width 80 height 15
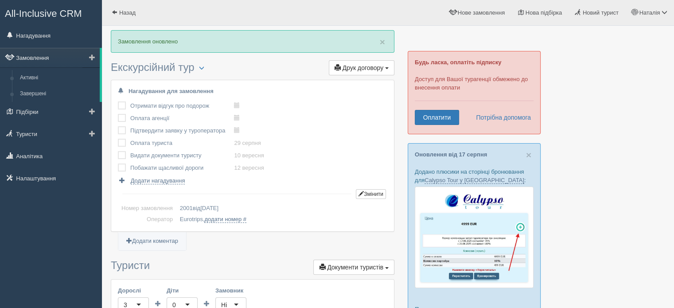
click at [46, 58] on link "Замовлення" at bounding box center [50, 58] width 100 height 20
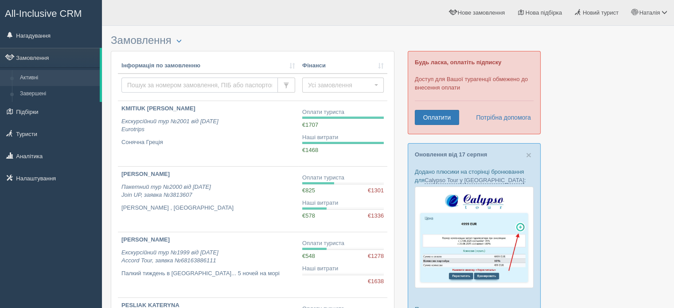
click at [141, 79] on input "text" at bounding box center [199, 85] width 156 height 15
paste input "176369"
type input "176369"
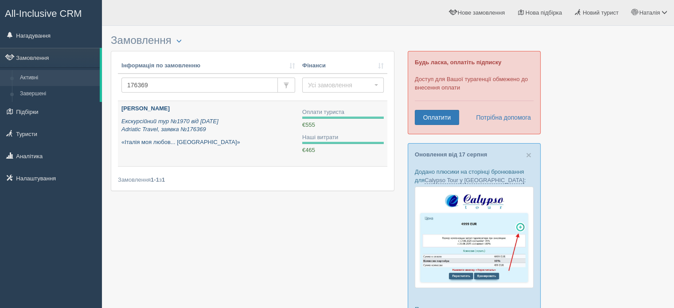
click at [155, 107] on b "[PERSON_NAME]" at bounding box center [145, 108] width 48 height 7
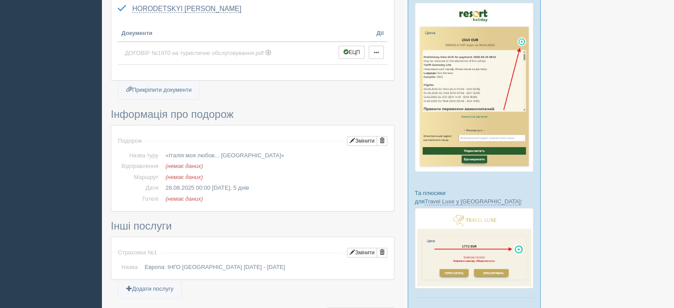
scroll to position [355, 0]
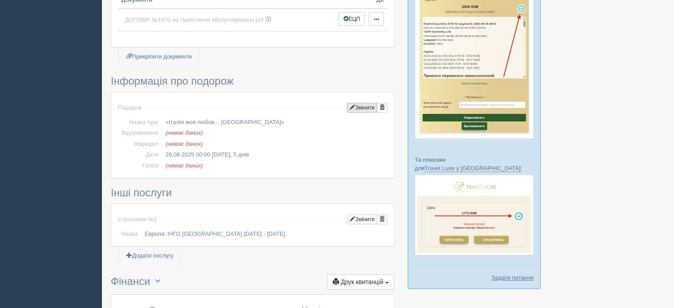
click at [363, 103] on button "Змінити" at bounding box center [362, 108] width 30 height 10
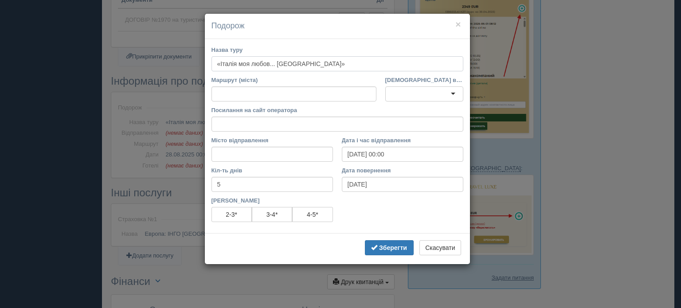
drag, startPoint x: 361, startPoint y: 66, endPoint x: 179, endPoint y: 69, distance: 182.2
click at [179, 69] on div "× Подорож Назва туру «Італія моя любов... [GEOGRAPHIC_DATA]» [GEOGRAPHIC_DATA] …" at bounding box center [340, 154] width 681 height 308
paste input "йський вікенд... [GEOGRAPHIC_DATA], [GEOGRAPHIC_DATA], [GEOGRAPHIC_DATA]"
type input "«Італійський вікенд... Венеція, [GEOGRAPHIC_DATA], [GEOGRAPHIC_DATA]»"
click at [393, 249] on b "Зберегти" at bounding box center [393, 247] width 28 height 7
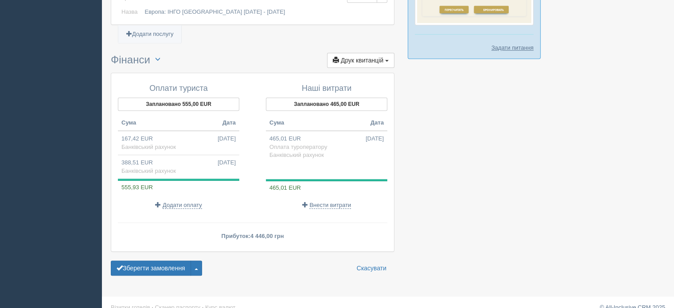
scroll to position [586, 0]
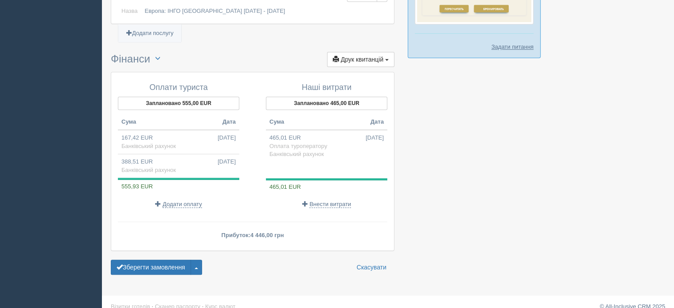
click at [155, 260] on button "Зберегти замовлення" at bounding box center [151, 267] width 80 height 15
